Goal: Information Seeking & Learning: Learn about a topic

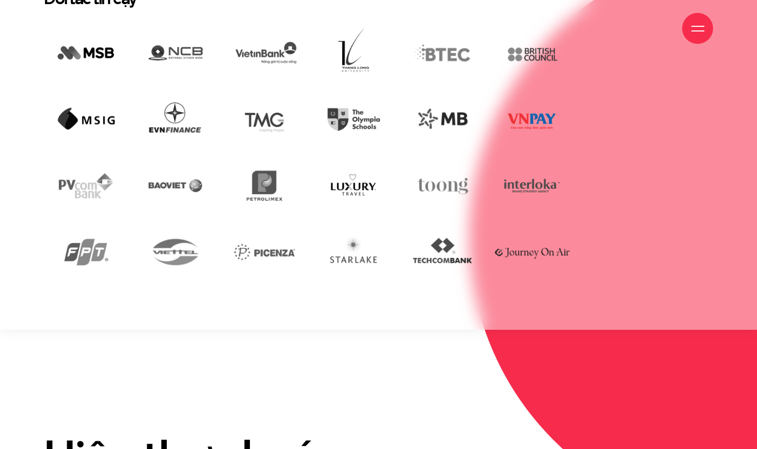
scroll to position [2058, 0]
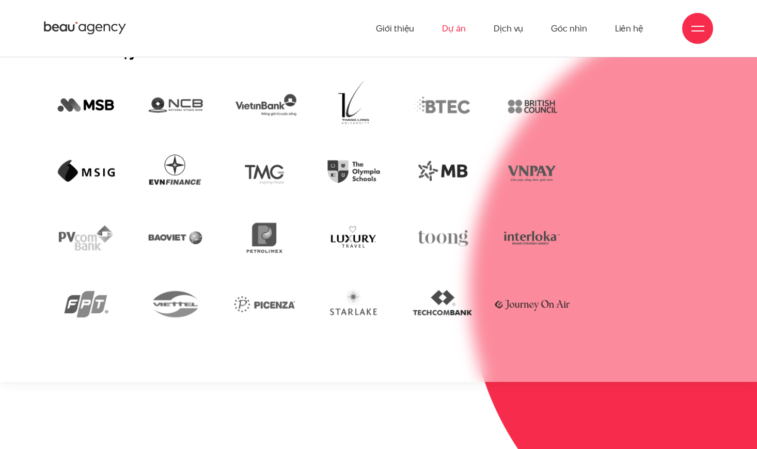
click at [459, 37] on link "Dự án" at bounding box center [454, 28] width 24 height 57
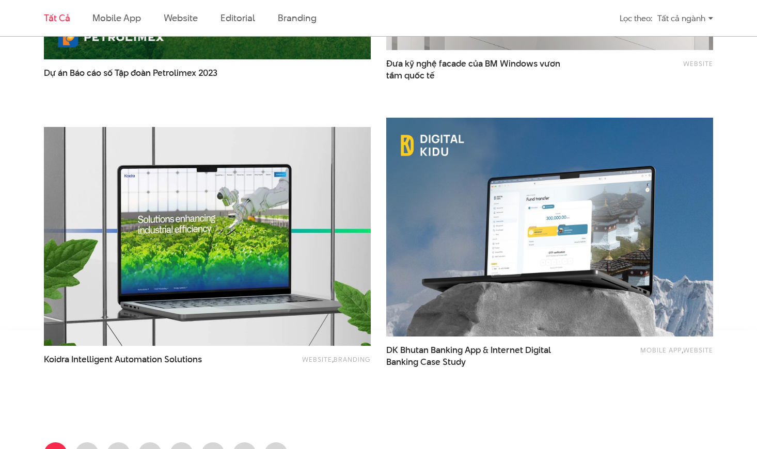
scroll to position [1722, 0]
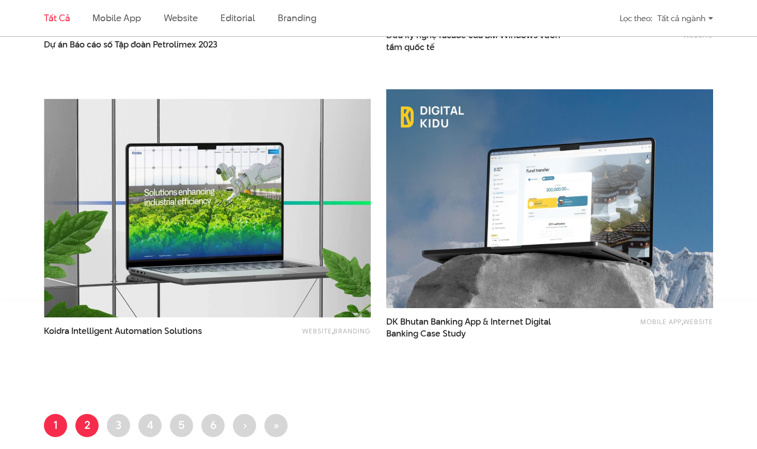
click at [94, 432] on link "Trang 2" at bounding box center [86, 425] width 23 height 23
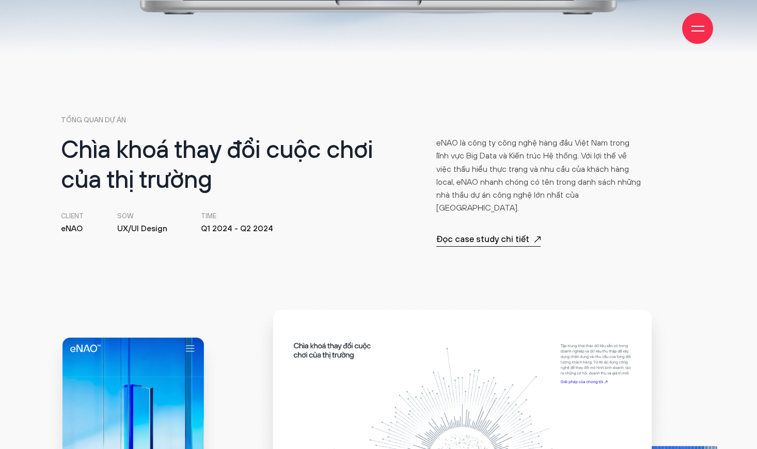
scroll to position [344, 0]
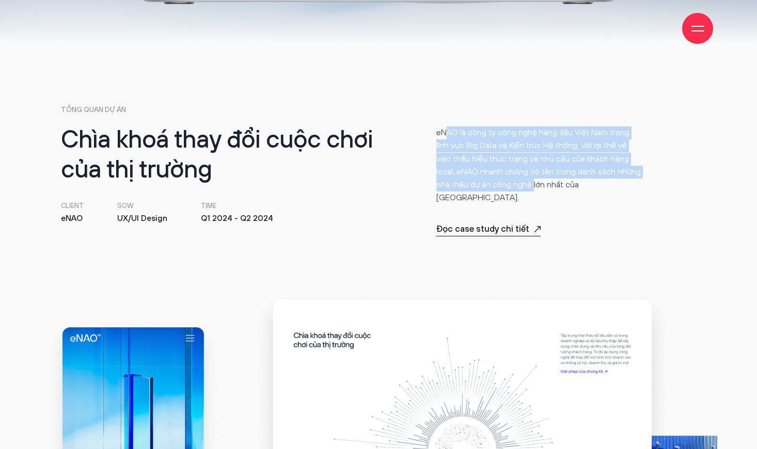
drag, startPoint x: 449, startPoint y: 127, endPoint x: 534, endPoint y: 188, distance: 104.4
click at [534, 188] on p "eNAO là công ty công nghệ hàng đầu Việt Nam trong lĩnh vực Big Data và Kiến trú…" at bounding box center [540, 166] width 206 height 79
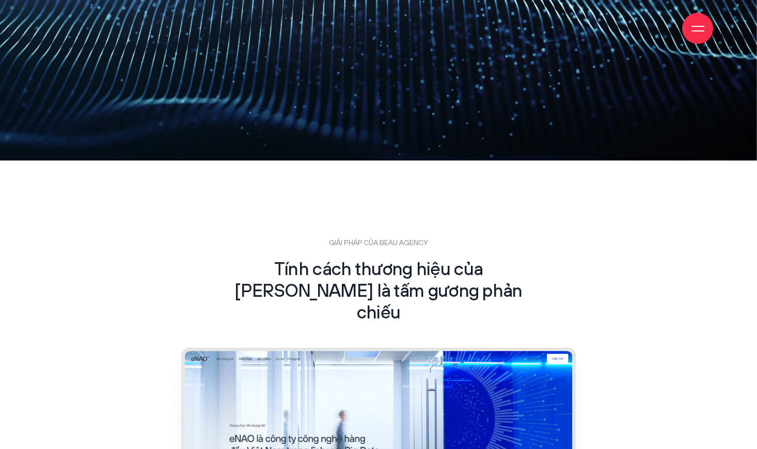
scroll to position [1548, 0]
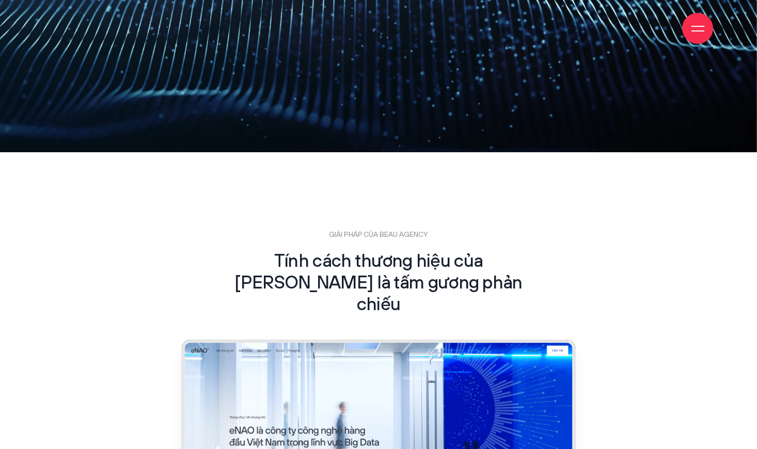
click at [192, 249] on div "GIẢI PHÁP CỦA BEAU AGENCY Tính cách thương hiệu của eNAO là tấm gương phản chiếu" at bounding box center [379, 283] width 644 height 107
click at [191, 250] on div "GIẢI PHÁP CỦA BEAU AGENCY Tính cách thương hiệu của eNAO là tấm gương phản chiếu" at bounding box center [379, 283] width 644 height 107
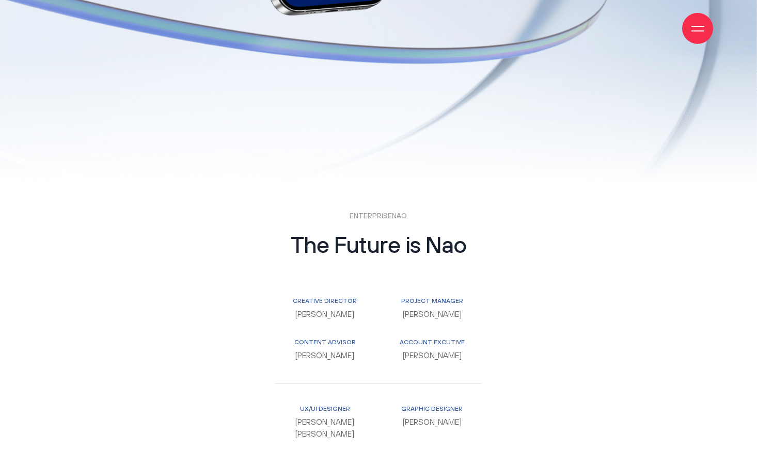
scroll to position [8028, 0]
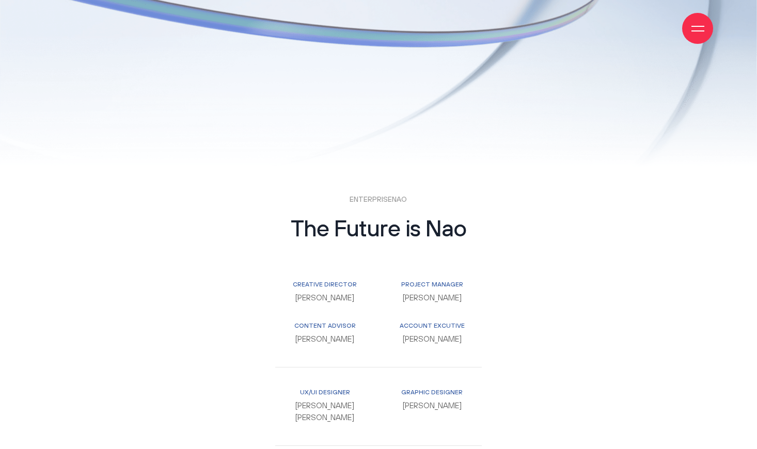
click at [419, 293] on p "Nguyễn Huy Long" at bounding box center [432, 299] width 99 height 12
click at [435, 293] on p "Nguyễn Huy Long" at bounding box center [432, 299] width 99 height 12
drag, startPoint x: 308, startPoint y: 305, endPoint x: 330, endPoint y: 305, distance: 21.7
click at [330, 334] on p "Lưu Kiên Định" at bounding box center [324, 340] width 99 height 12
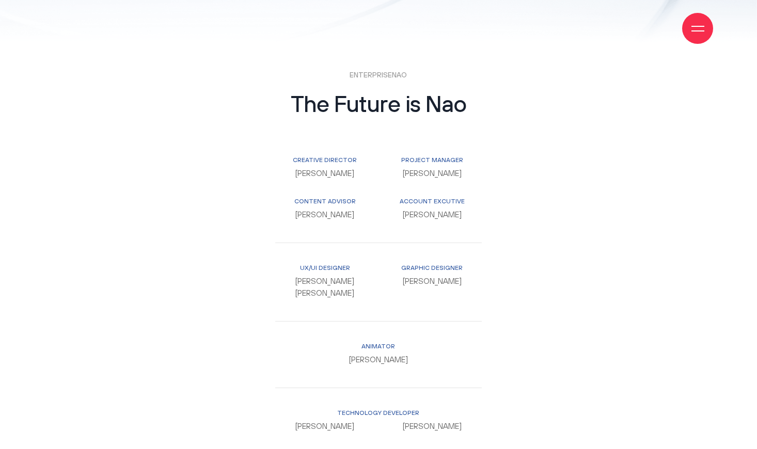
scroll to position [8200, 0]
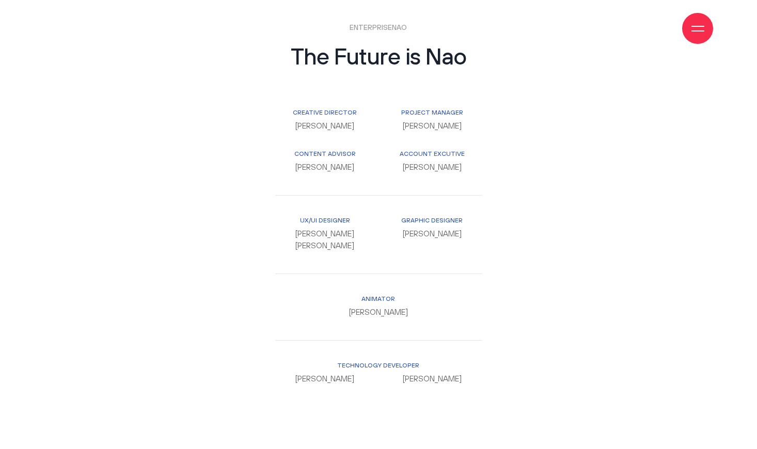
drag, startPoint x: 304, startPoint y: 202, endPoint x: 322, endPoint y: 213, distance: 20.9
click at [322, 229] on p "Đoàn Chu Dũng Nguyễn Thái Đức Anh" at bounding box center [324, 241] width 99 height 24
drag, startPoint x: 362, startPoint y: 277, endPoint x: 389, endPoint y: 276, distance: 26.4
click at [389, 307] on p "Phan Đức Trọng" at bounding box center [378, 313] width 206 height 12
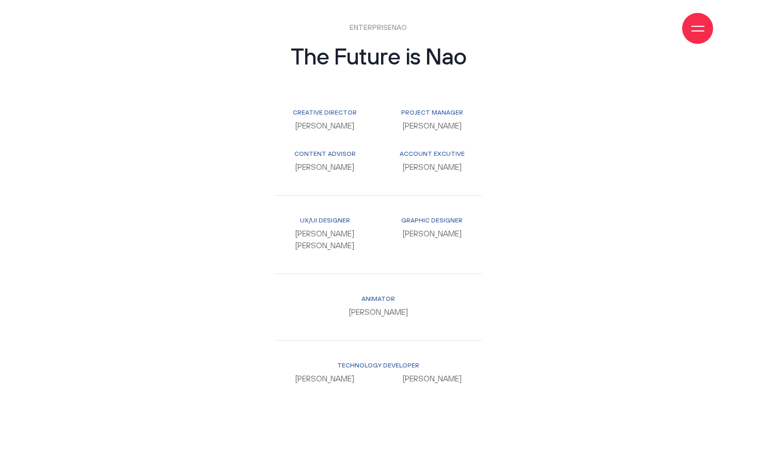
click at [389, 307] on p "Phan Đức Trọng" at bounding box center [378, 313] width 206 height 12
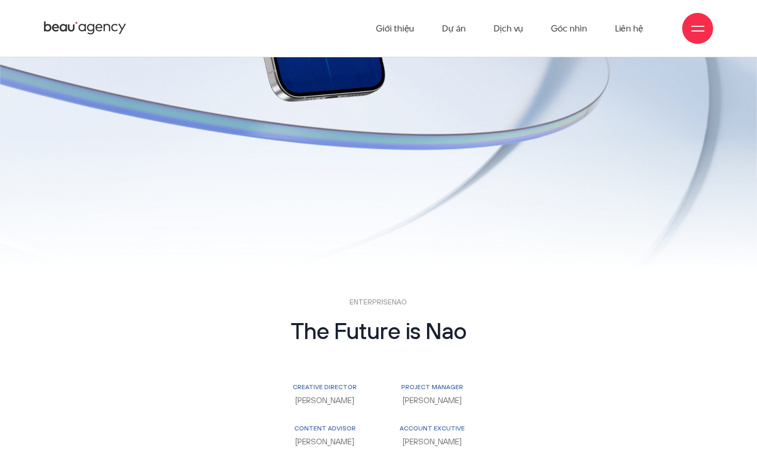
scroll to position [7919, 0]
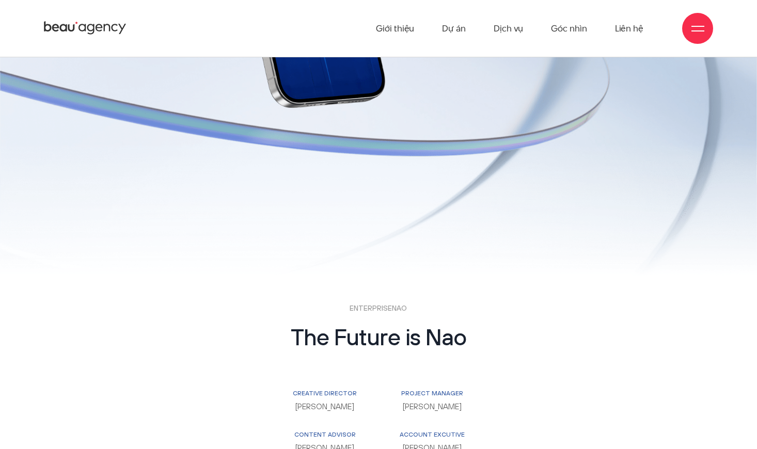
click at [391, 304] on p "ENTERPRISENAO" at bounding box center [378, 309] width 206 height 11
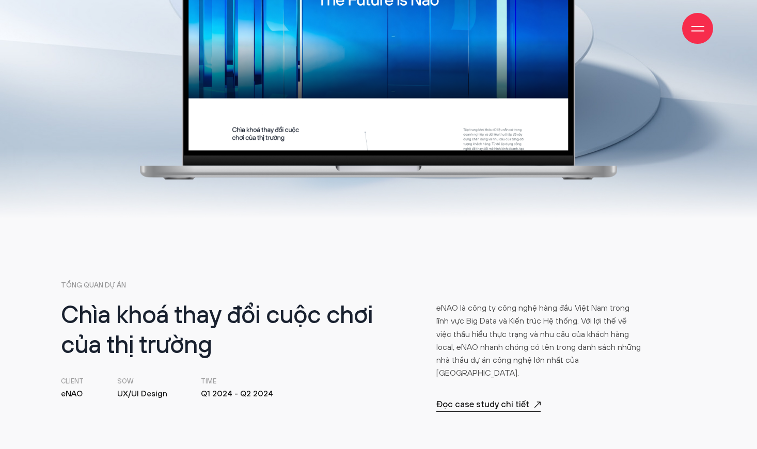
scroll to position [292, 0]
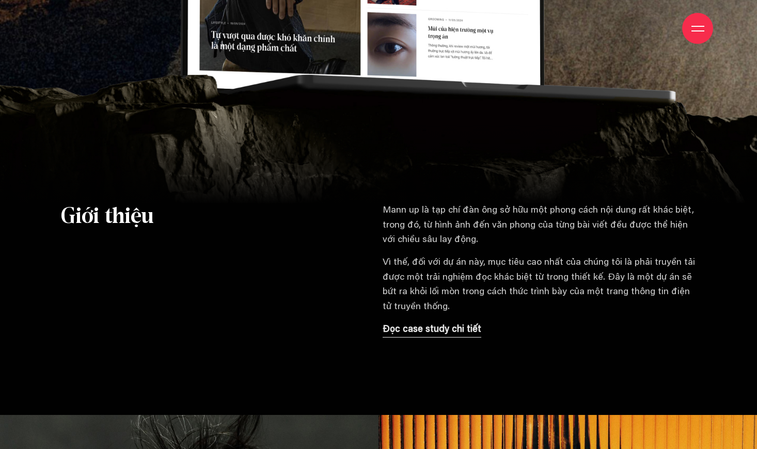
scroll to position [688, 0]
click at [431, 332] on p "Đọc case study chi tiết" at bounding box center [432, 329] width 99 height 14
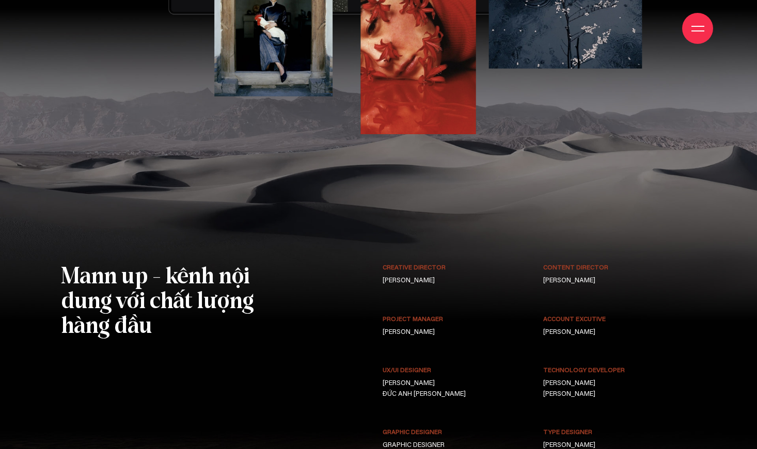
scroll to position [7618, 0]
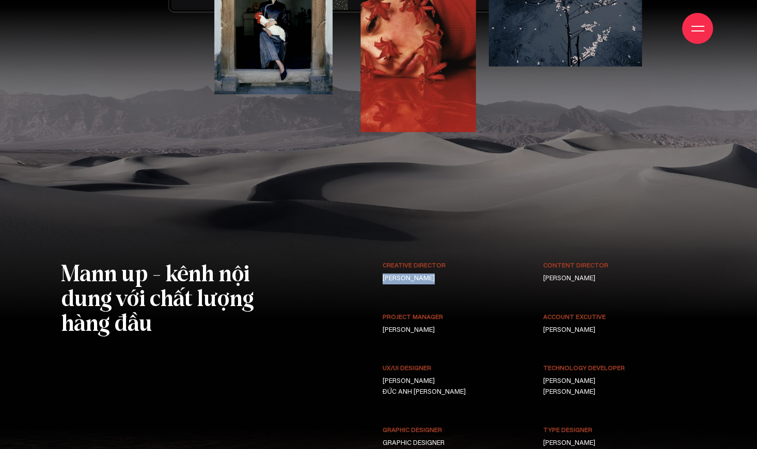
drag, startPoint x: 384, startPoint y: 190, endPoint x: 477, endPoint y: 191, distance: 93.5
click at [477, 274] on p "[PERSON_NAME]" at bounding box center [459, 279] width 153 height 11
drag, startPoint x: 523, startPoint y: 246, endPoint x: 602, endPoint y: 246, distance: 79.0
click at [602, 261] on div "Creative Director [PERSON_NAME] content Director [PERSON_NAME] ĐỊNH PROJECT MAN…" at bounding box center [540, 369] width 322 height 216
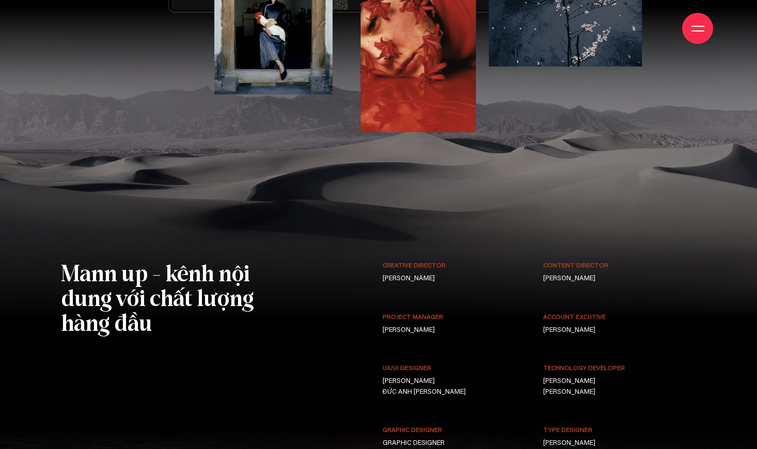
click at [602, 325] on p "[PERSON_NAME]" at bounding box center [620, 330] width 153 height 11
drag, startPoint x: 545, startPoint y: 242, endPoint x: 564, endPoint y: 243, distance: 19.1
click at [564, 325] on p "BÙI THỊ HOÀ" at bounding box center [620, 330] width 153 height 11
drag, startPoint x: 558, startPoint y: 190, endPoint x: 569, endPoint y: 194, distance: 11.6
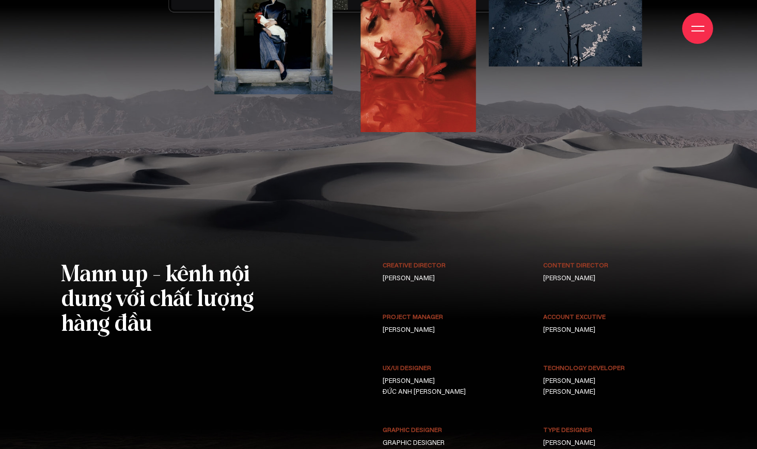
click at [569, 274] on p "LƯU KIÊN ĐỊNH" at bounding box center [620, 279] width 153 height 11
drag, startPoint x: 397, startPoint y: 240, endPoint x: 482, endPoint y: 234, distance: 85.0
click at [482, 313] on div "PROJECT MANAGER HUY LONG NGUYỄN" at bounding box center [459, 324] width 153 height 23
click at [482, 313] on small "PROJECT MANAGER" at bounding box center [459, 318] width 153 height 10
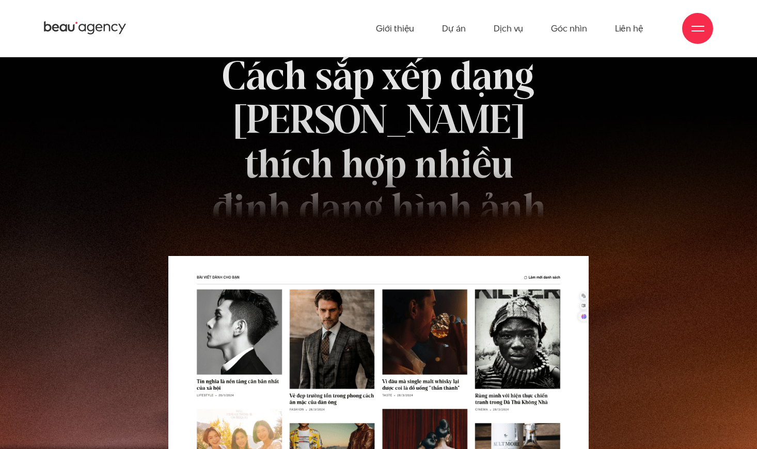
scroll to position [5683, 0]
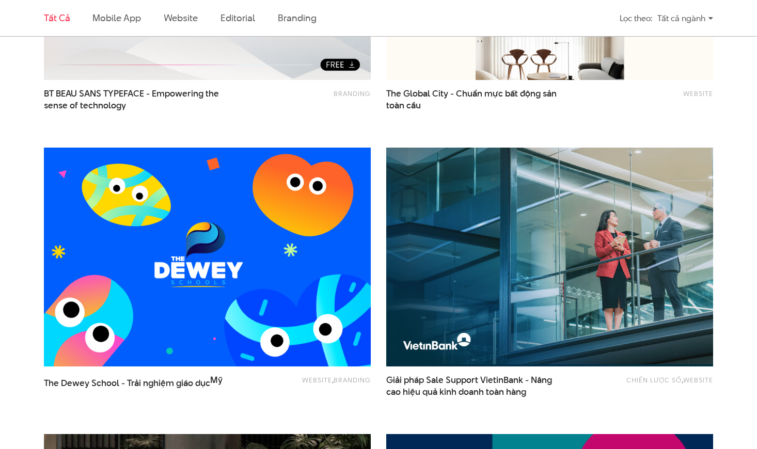
scroll to position [345, 0]
